Goal: Transaction & Acquisition: Purchase product/service

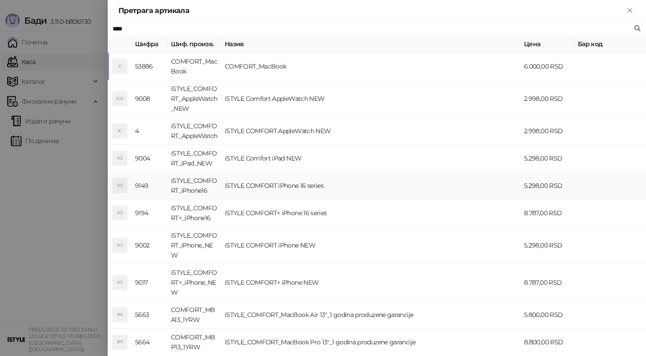
click at [309, 200] on td "iSTYLE COMFORT iPhone 16 series" at bounding box center [370, 185] width 299 height 27
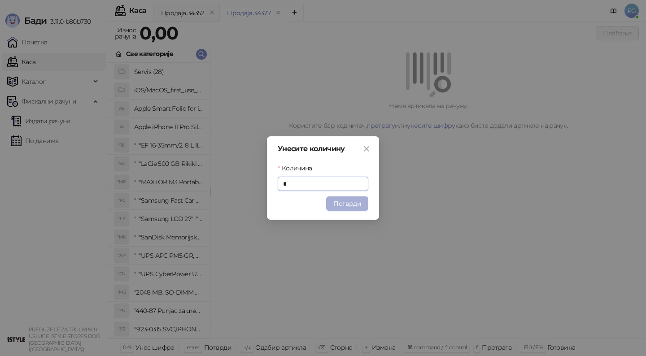
click at [340, 196] on button "Потврди" at bounding box center [347, 203] width 42 height 14
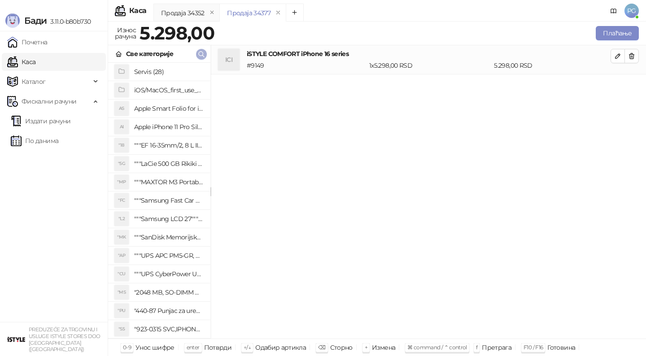
click at [199, 53] on icon "button" at bounding box center [201, 54] width 5 height 5
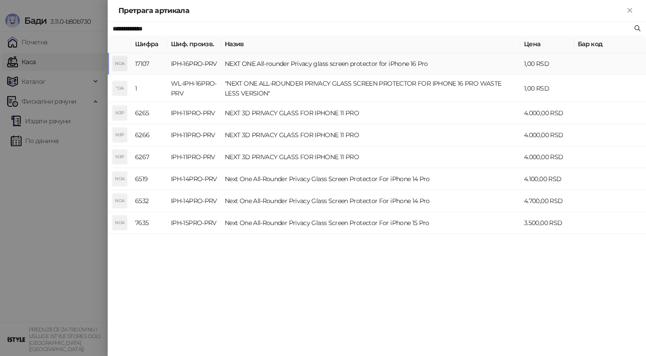
type input "**********"
click at [238, 71] on td "NEXT ONE All-rounder Privacy glass screen protector for iPhone 16 Pro" at bounding box center [370, 64] width 299 height 22
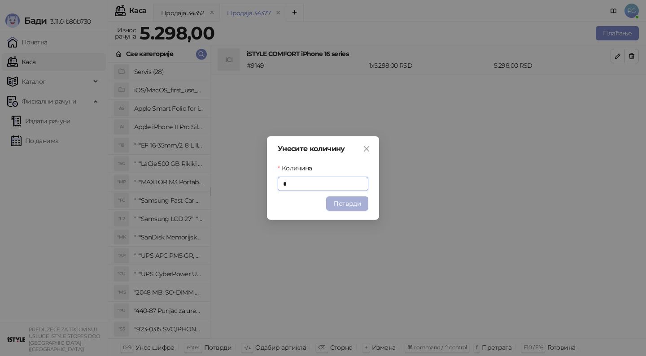
click at [344, 207] on button "Потврди" at bounding box center [347, 203] width 42 height 14
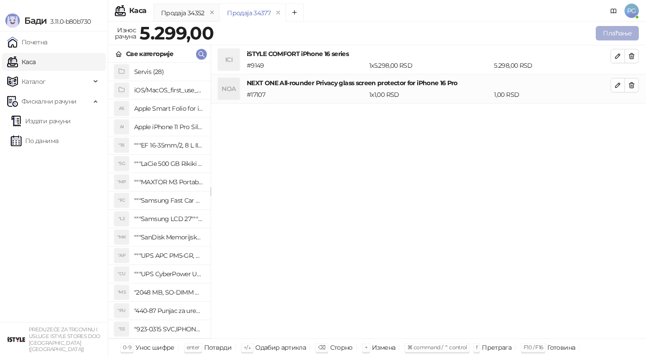
click at [603, 33] on button "Плаћање" at bounding box center [617, 33] width 43 height 14
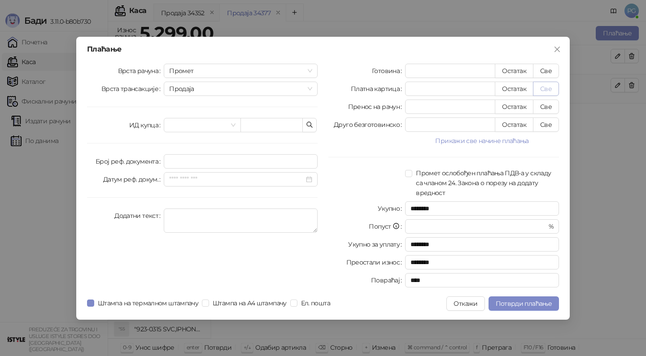
click at [540, 85] on button "Све" at bounding box center [546, 89] width 26 height 14
type input "****"
click at [516, 303] on span "Потврди плаћање" at bounding box center [524, 304] width 56 height 8
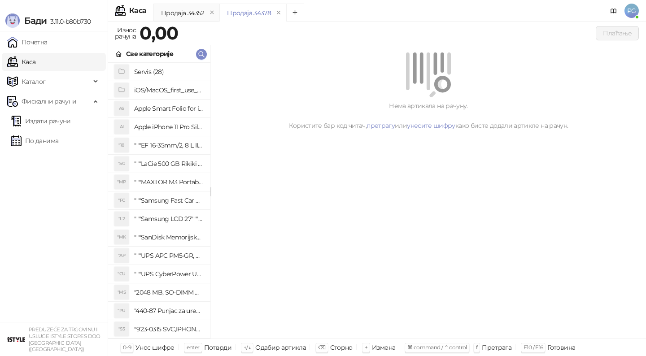
click at [337, 6] on div "Продаја 34352 Продаја 34378" at bounding box center [369, 14] width 432 height 21
